Goal: Navigation & Orientation: Find specific page/section

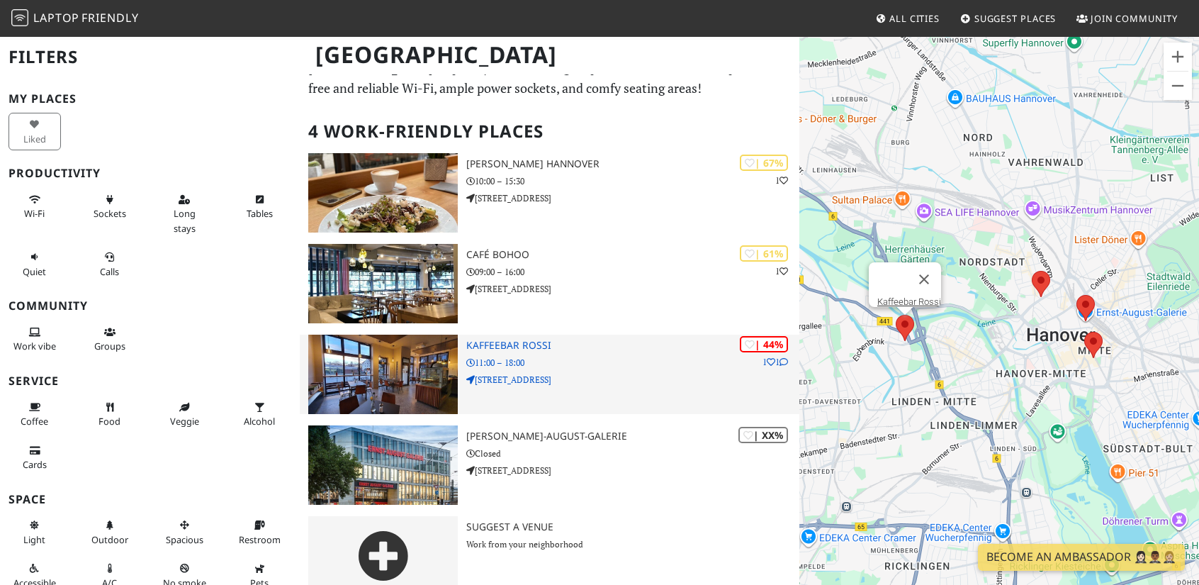
scroll to position [59, 0]
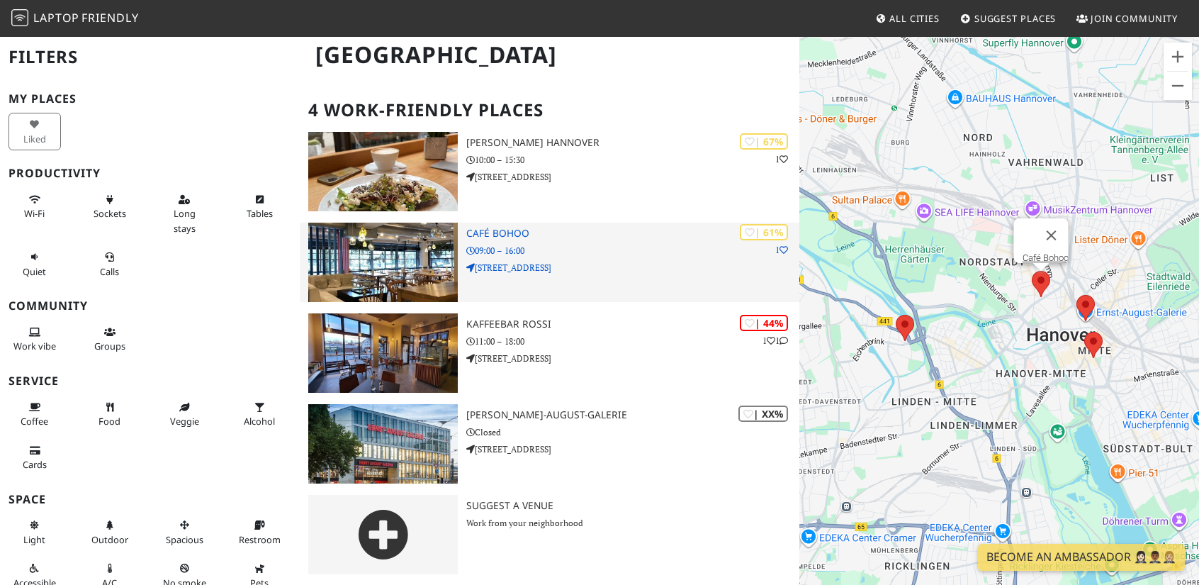
click at [520, 230] on h3 "Café Bohoo" at bounding box center [632, 234] width 333 height 12
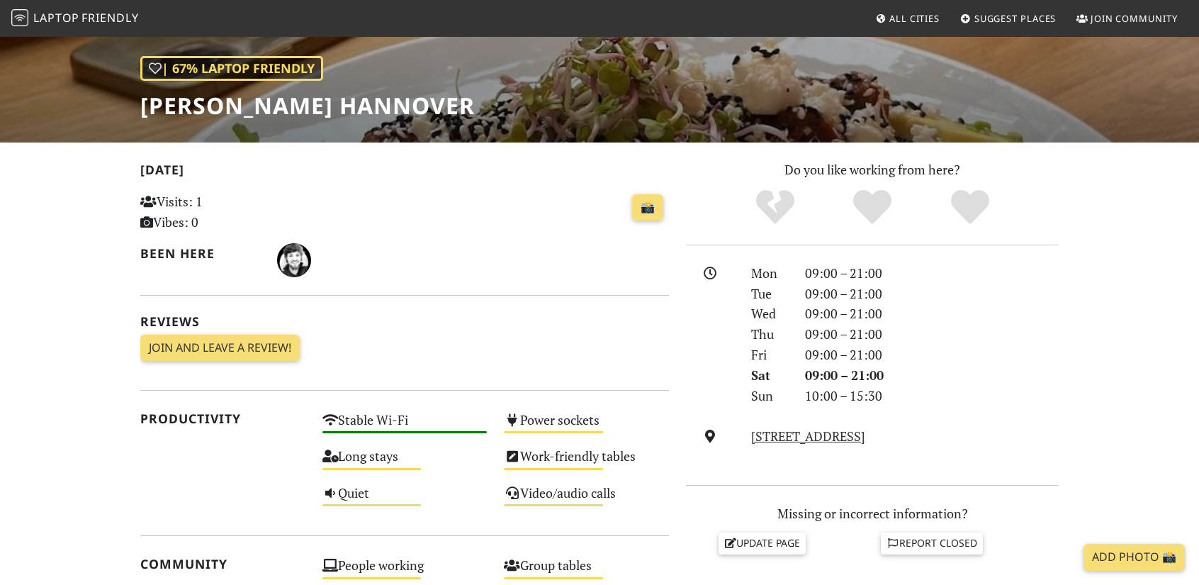
scroll to position [213, 0]
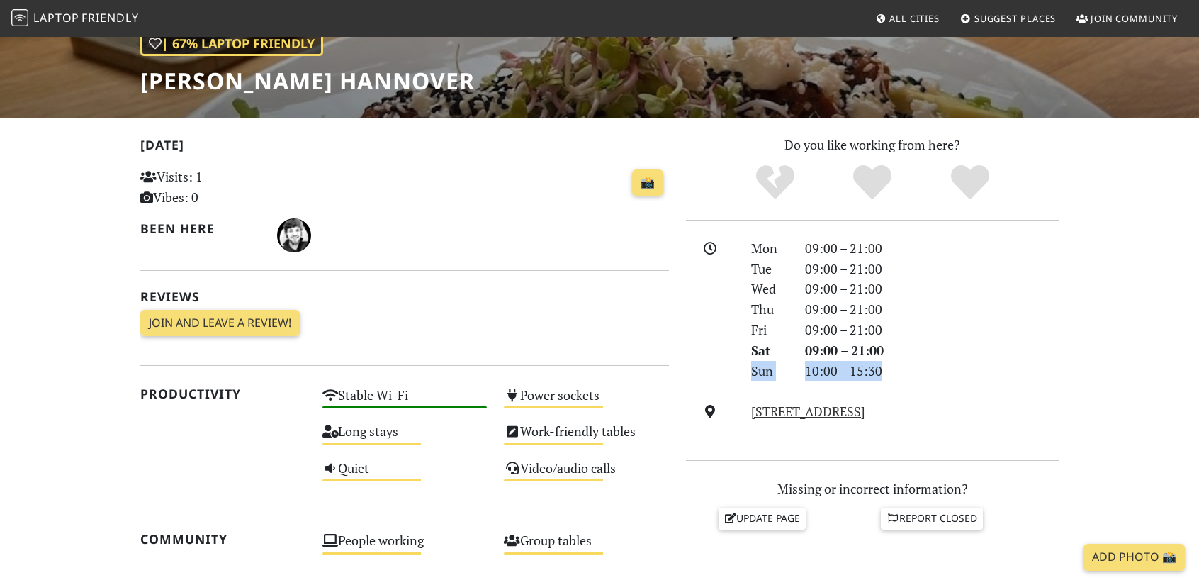
drag, startPoint x: 882, startPoint y: 376, endPoint x: 742, endPoint y: 375, distance: 140.3
click at [743, 375] on div "Sun 10:00 – 15:30" at bounding box center [905, 371] width 325 height 21
click at [583, 337] on div "Today Visits: 1 Vibes: 0 📸 Been here Reviews Join and leave a review! Join and …" at bounding box center [404, 241] width 529 height 213
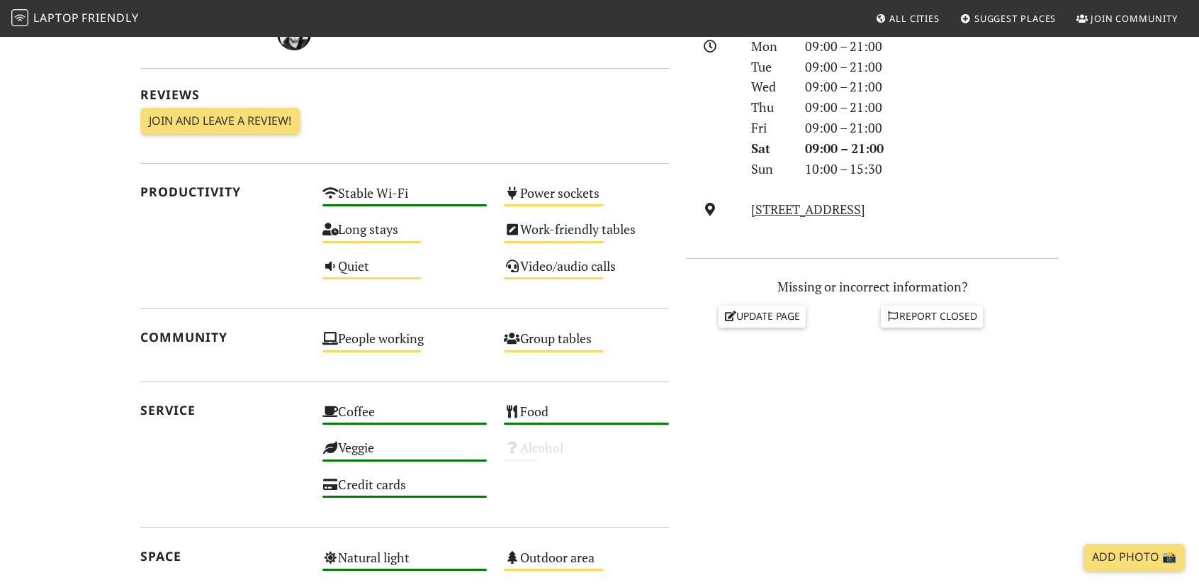
scroll to position [425, 0]
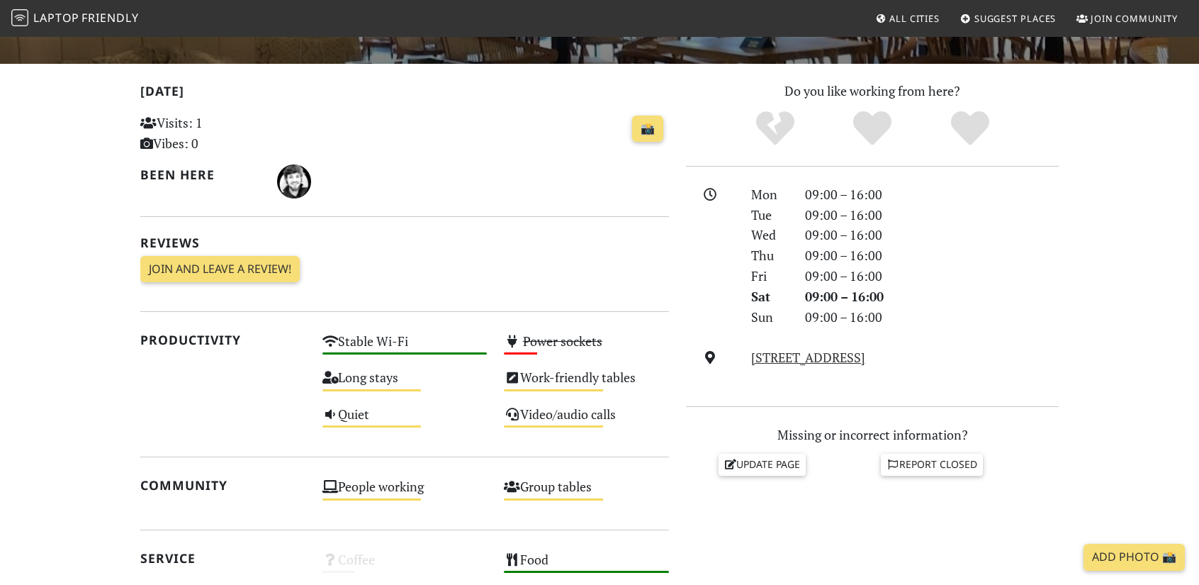
scroll to position [284, 0]
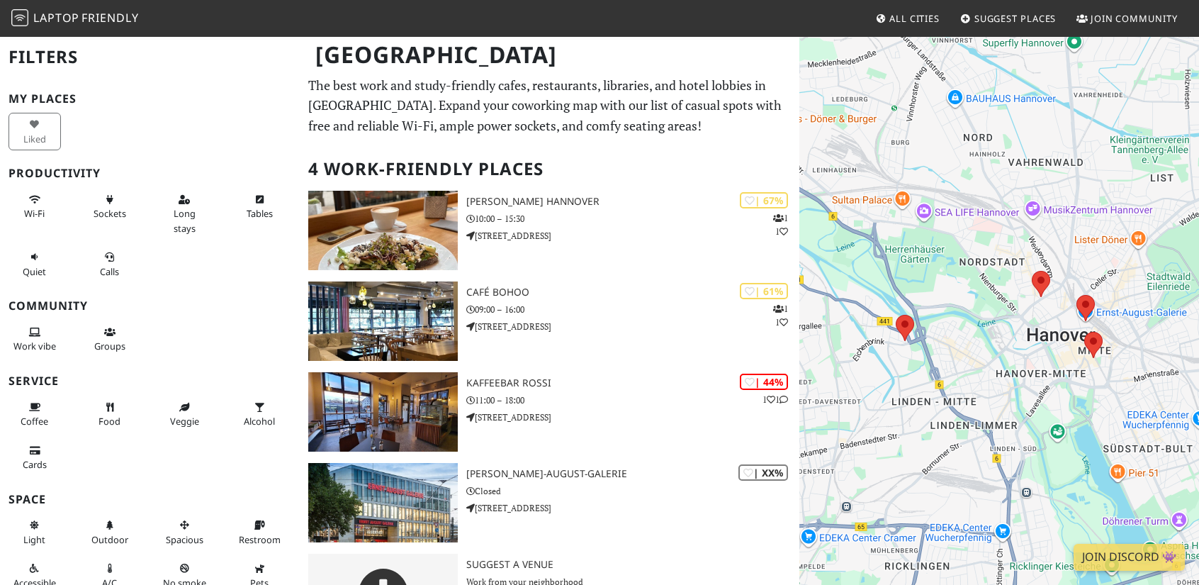
scroll to position [59, 0]
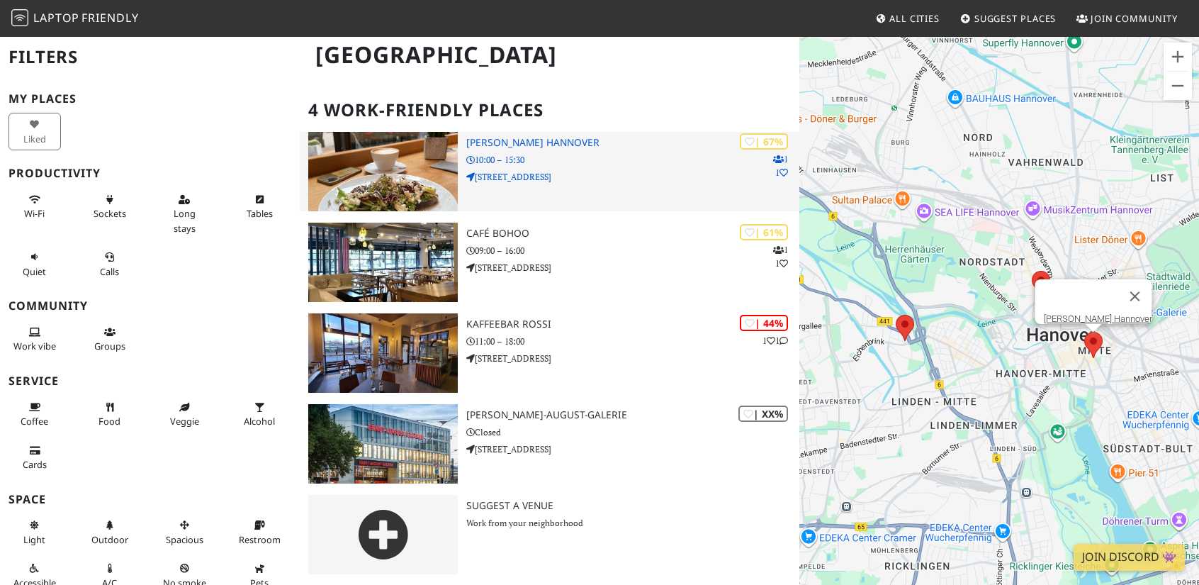
click at [499, 145] on h3 "[PERSON_NAME] Hannover" at bounding box center [632, 143] width 333 height 12
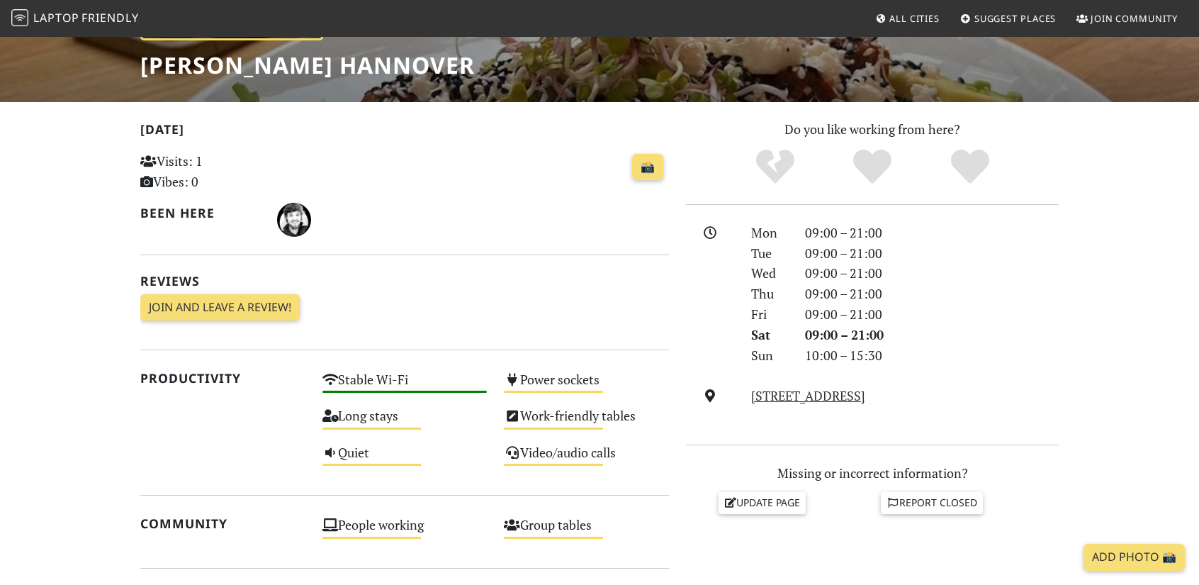
scroll to position [213, 0]
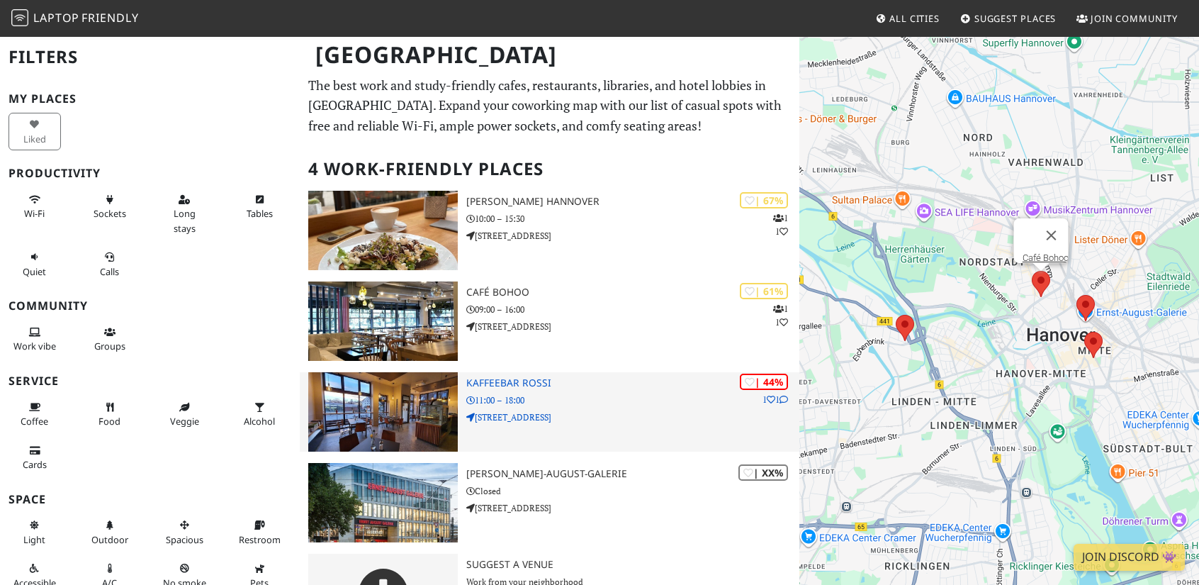
scroll to position [59, 0]
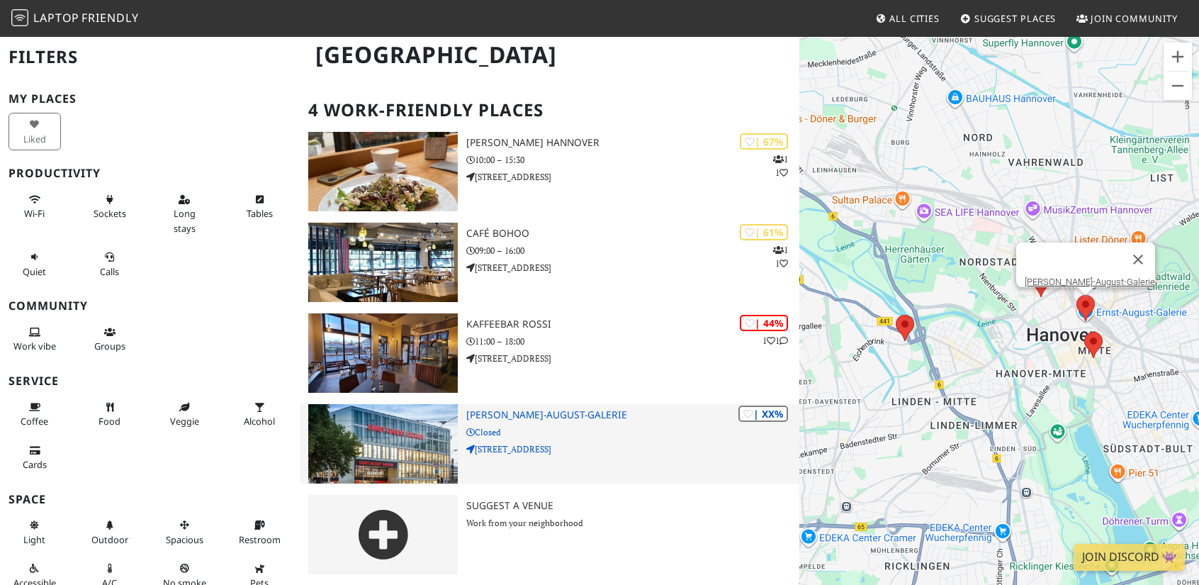
click at [581, 415] on h3 "[PERSON_NAME]-August-Galerie" at bounding box center [632, 415] width 333 height 12
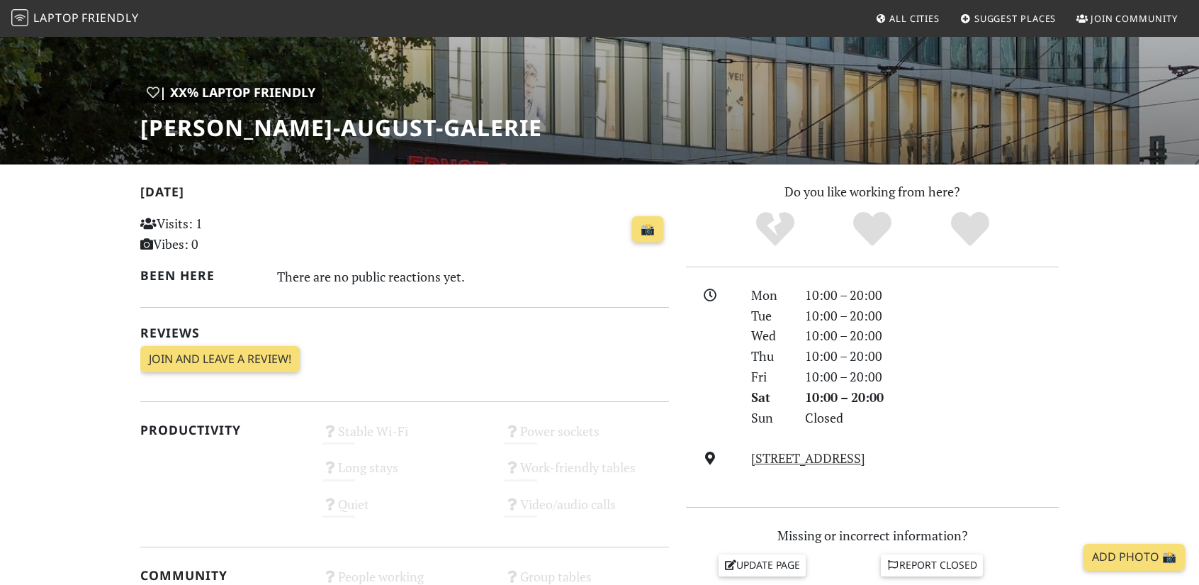
scroll to position [142, 0]
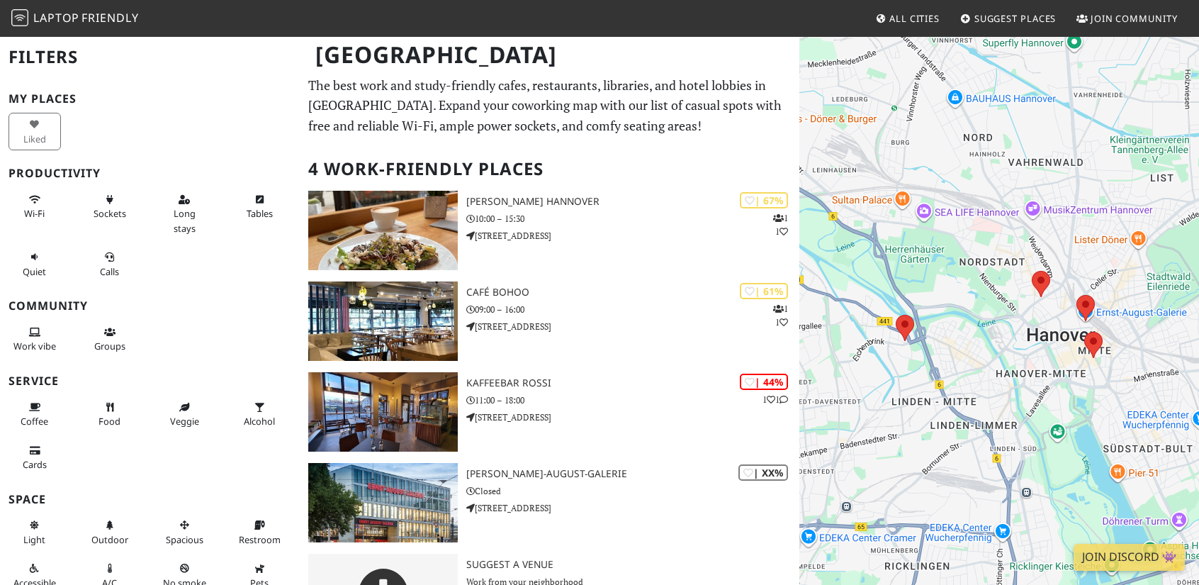
scroll to position [59, 0]
